Goal: Information Seeking & Learning: Learn about a topic

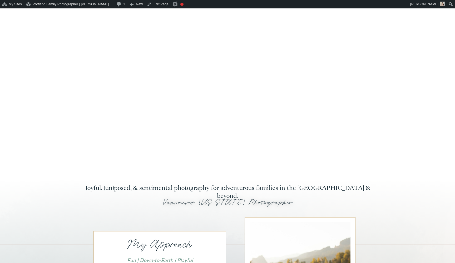
scroll to position [60, 0]
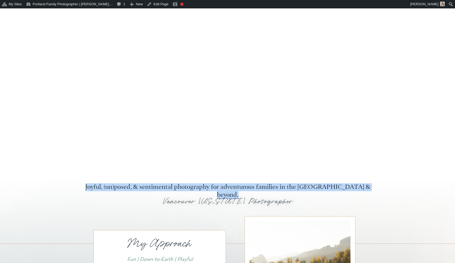
drag, startPoint x: 81, startPoint y: 189, endPoint x: 374, endPoint y: 185, distance: 293.8
click at [374, 185] on h2 "Joyful, (un)posed, & sentimental photography for adventurous families in the [G…" at bounding box center [227, 188] width 295 height 8
copy h2 "Joyful, (un)posed, & sentimental photography for adventurous families in the [G…"
click at [129, 1] on span "Toolbar" at bounding box center [131, 3] width 5 height 7
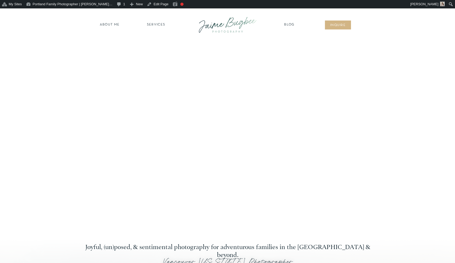
click at [114, 26] on nav "about ME" at bounding box center [109, 24] width 23 height 5
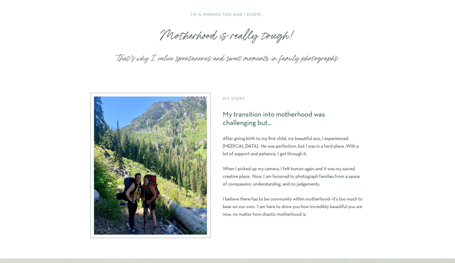
scroll to position [216, 0]
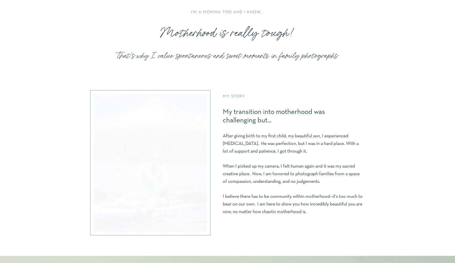
drag, startPoint x: 223, startPoint y: 136, endPoint x: 326, endPoint y: 210, distance: 126.7
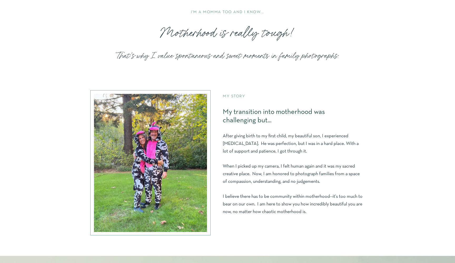
click at [326, 210] on p "After giving birth to my first child, my beautiful son, I experienced postpartu…" at bounding box center [293, 179] width 140 height 92
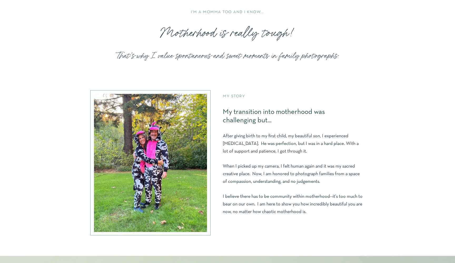
copy p "After giving birth to my first child, my beautiful son, I experienced postpartu…"
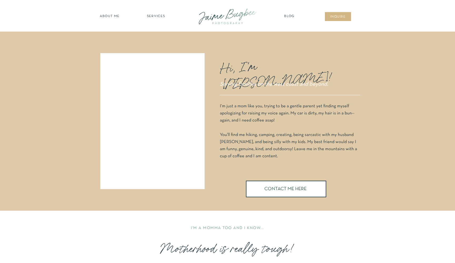
scroll to position [-2, 0]
click at [223, 25] on div at bounding box center [227, 16] width 71 height 20
